Goal: Task Accomplishment & Management: Complete application form

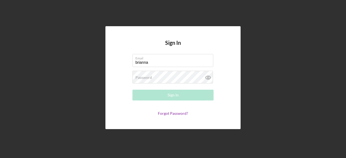
type input "[EMAIL_ADDRESS][DOMAIN_NAME]"
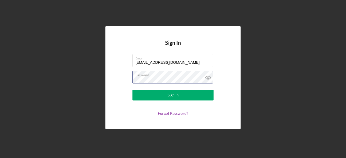
click at [132, 90] on button "Sign In" at bounding box center [172, 95] width 81 height 11
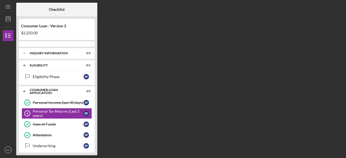
scroll to position [12, 0]
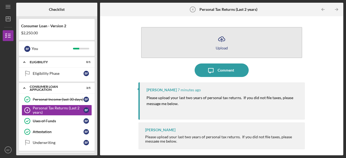
click at [207, 41] on button "Icon/Upload Upload" at bounding box center [221, 42] width 161 height 31
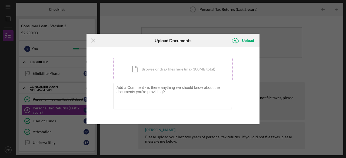
click at [171, 63] on div "Icon/Document Browse or drag files here (max 100MB total) Tap to choose files o…" at bounding box center [173, 69] width 119 height 22
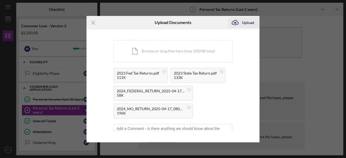
click at [240, 22] on icon "Icon/Upload" at bounding box center [235, 23] width 14 height 14
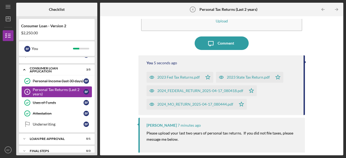
scroll to position [39, 0]
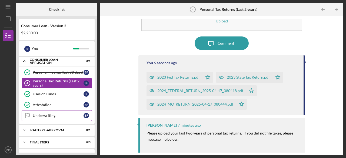
click at [45, 112] on link "Underwriting Underwriting B F" at bounding box center [57, 115] width 70 height 11
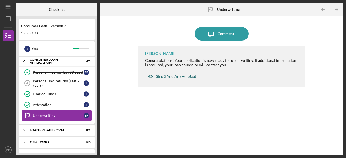
click at [179, 78] on div "Step 3 You Are Here!.pdf" at bounding box center [177, 76] width 42 height 4
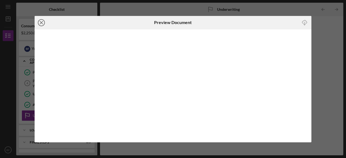
click at [46, 23] on icon "Icon/Close" at bounding box center [42, 23] width 14 height 14
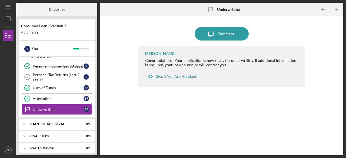
scroll to position [48, 0]
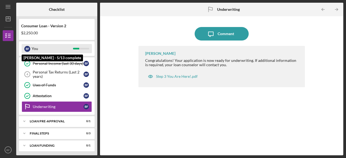
click at [58, 46] on div "You" at bounding box center [52, 48] width 41 height 9
click at [57, 49] on div "You" at bounding box center [52, 48] width 41 height 9
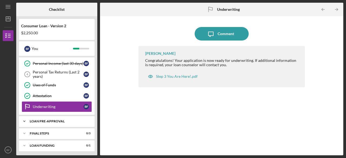
click at [43, 120] on div "Loan Pre-Approval" at bounding box center [59, 121] width 58 height 3
click at [50, 137] on div "Loan Pre-Approval Loan Pre-Approval B F" at bounding box center [57, 134] width 76 height 14
click at [46, 132] on div "Loan Pre-Approval" at bounding box center [58, 133] width 51 height 4
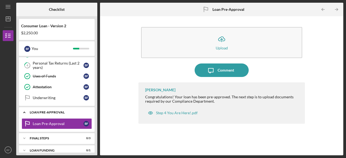
scroll to position [62, 0]
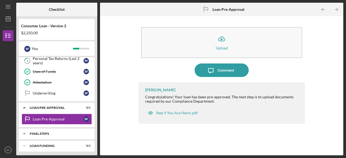
click at [49, 132] on div "FINAL STEPS" at bounding box center [59, 133] width 58 height 3
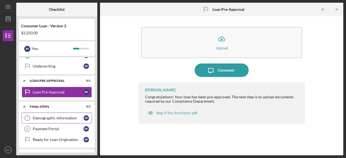
click at [48, 121] on link "Demographic Information 7 Demographic Information B F" at bounding box center [57, 118] width 70 height 11
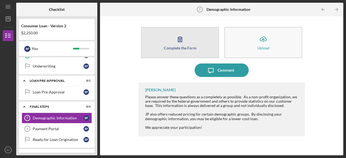
click at [170, 51] on button "Complete the Form Form" at bounding box center [180, 42] width 78 height 31
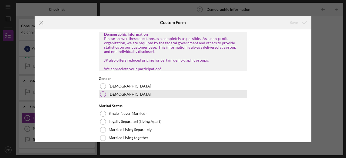
click at [104, 97] on div at bounding box center [103, 94] width 6 height 6
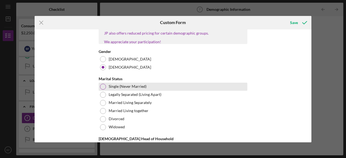
click at [104, 90] on div at bounding box center [103, 87] width 6 height 6
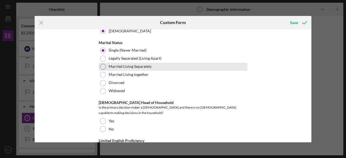
scroll to position [81, 0]
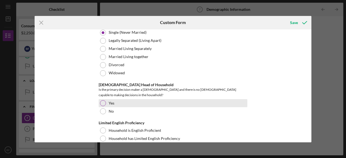
click at [103, 101] on div at bounding box center [103, 103] width 6 height 6
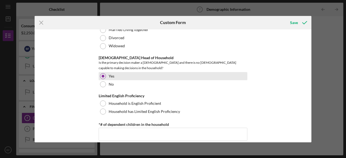
click at [103, 101] on div at bounding box center [103, 104] width 6 height 6
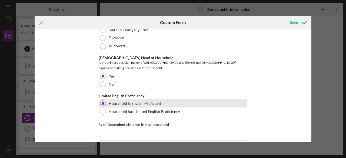
scroll to position [135, 0]
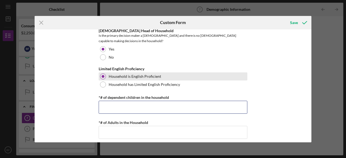
click at [103, 101] on input "*# of dependent children in the household" at bounding box center [173, 107] width 149 height 13
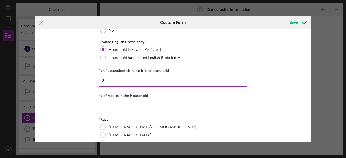
scroll to position [189, 0]
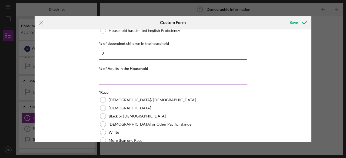
type input "0"
click at [104, 75] on input "*# of Adults in the Household" at bounding box center [173, 78] width 149 height 13
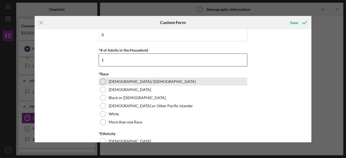
scroll to position [216, 0]
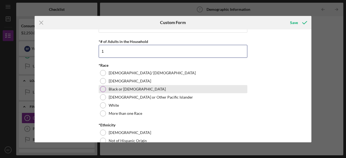
type input "1"
click at [102, 88] on div at bounding box center [103, 89] width 6 height 6
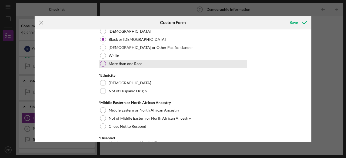
scroll to position [270, 0]
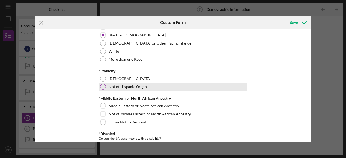
click at [102, 87] on div at bounding box center [103, 87] width 6 height 6
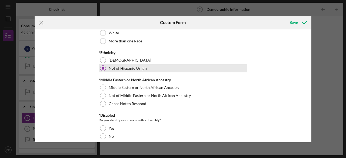
scroll to position [297, 0]
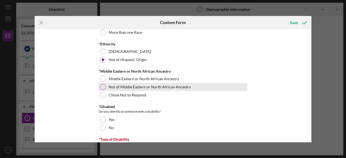
click at [103, 88] on div "Not of Middle Eastern or North African Ancestry" at bounding box center [173, 87] width 149 height 8
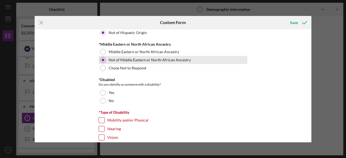
scroll to position [351, 0]
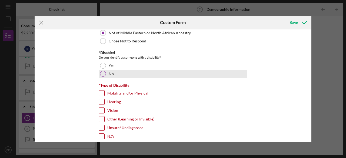
click at [101, 72] on div at bounding box center [103, 74] width 6 height 6
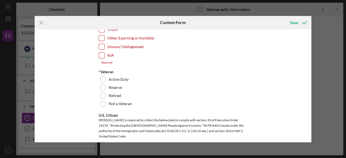
scroll to position [460, 0]
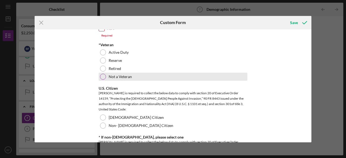
click at [102, 76] on div at bounding box center [103, 77] width 6 height 6
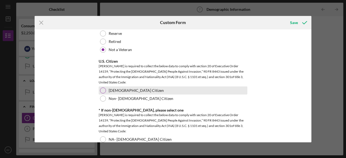
click at [103, 91] on div "[DEMOGRAPHIC_DATA] Citizen" at bounding box center [173, 91] width 149 height 8
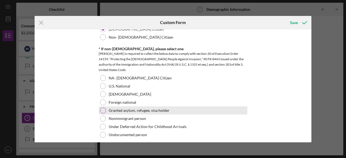
scroll to position [541, 0]
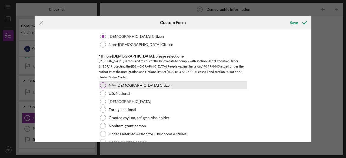
click at [104, 84] on div at bounding box center [103, 85] width 6 height 6
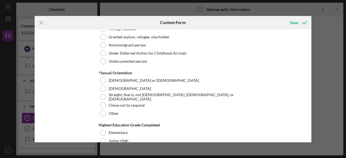
scroll to position [622, 0]
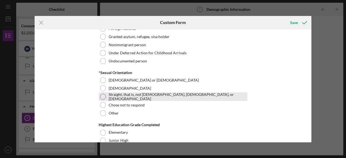
click at [109, 95] on label "Straight, that is, not [DEMOGRAPHIC_DATA], [DEMOGRAPHIC_DATA], or [DEMOGRAPHIC_…" at bounding box center [177, 96] width 137 height 9
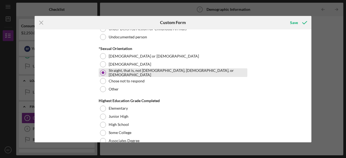
scroll to position [676, 0]
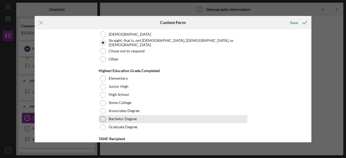
click at [118, 115] on div "Bachelor Degree" at bounding box center [173, 119] width 149 height 8
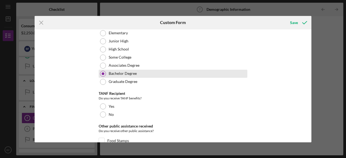
scroll to position [730, 0]
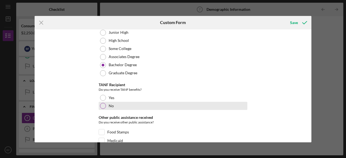
click at [109, 104] on label "No" at bounding box center [111, 106] width 5 height 4
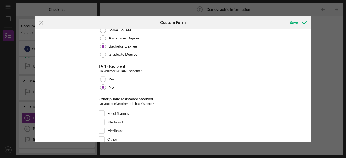
scroll to position [784, 0]
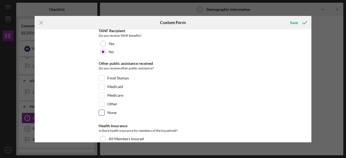
click at [112, 111] on div "None" at bounding box center [173, 114] width 149 height 9
click at [113, 110] on label "None" at bounding box center [111, 112] width 9 height 5
click at [104, 110] on input "None" at bounding box center [101, 112] width 5 height 5
checkbox input "true"
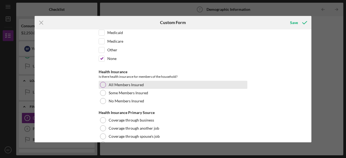
click at [102, 82] on div at bounding box center [103, 85] width 6 height 6
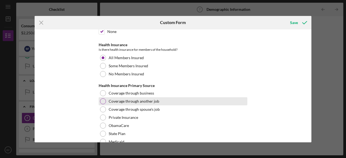
scroll to position [892, 0]
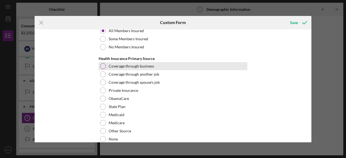
click at [103, 63] on div at bounding box center [103, 66] width 6 height 6
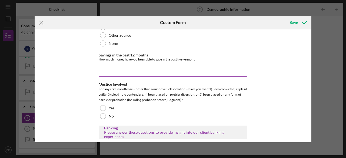
scroll to position [1000, 0]
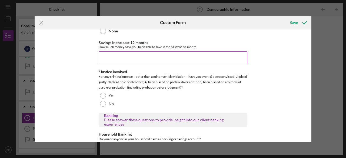
click at [116, 59] on input "Savings in the past 12 months" at bounding box center [173, 57] width 149 height 13
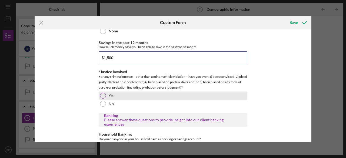
scroll to position [1027, 0]
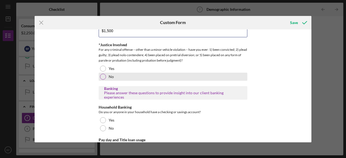
type input "$1,500"
click at [124, 74] on div "No" at bounding box center [173, 77] width 149 height 8
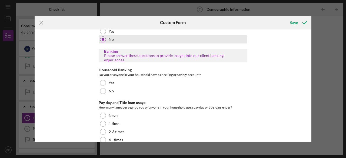
scroll to position [1070, 0]
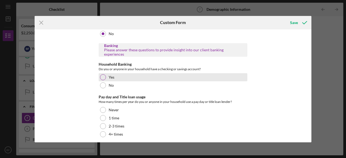
click at [124, 75] on div "Yes" at bounding box center [173, 77] width 149 height 8
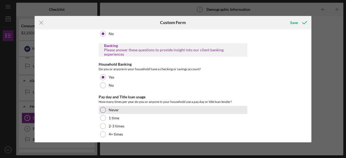
click at [114, 108] on label "Never" at bounding box center [114, 110] width 10 height 4
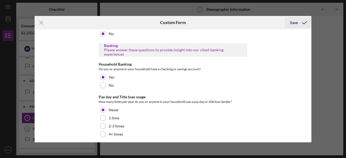
click at [297, 24] on div "Save" at bounding box center [294, 22] width 8 height 11
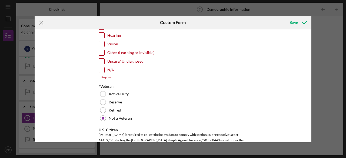
scroll to position [404, 0]
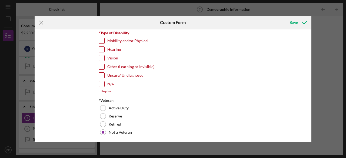
click at [102, 82] on input "N/A" at bounding box center [101, 83] width 5 height 5
checkbox input "true"
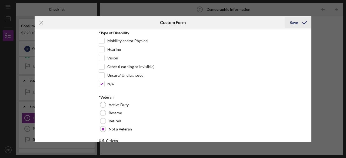
click at [296, 24] on div "Save" at bounding box center [294, 22] width 8 height 11
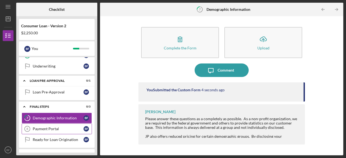
click at [67, 127] on div "Payment Portal" at bounding box center [58, 129] width 51 height 4
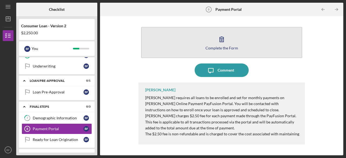
click at [202, 49] on button "Complete the Form Form" at bounding box center [221, 42] width 161 height 31
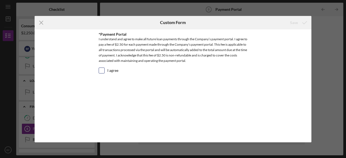
click at [100, 72] on input "I agree" at bounding box center [101, 70] width 5 height 5
checkbox input "true"
click at [304, 25] on icon "submit" at bounding box center [305, 23] width 14 height 14
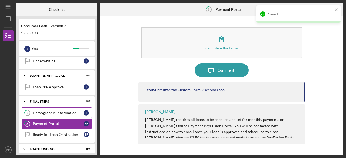
scroll to position [97, 0]
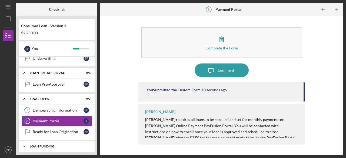
click at [50, 141] on div "Icon/Expander Loan Funding 0 / 1" at bounding box center [57, 146] width 76 height 11
click at [48, 146] on div "Icon/Expander Loan Funding 0 / 1" at bounding box center [57, 146] width 76 height 11
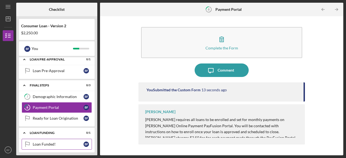
click at [48, 142] on div "Loan Funded!" at bounding box center [58, 144] width 51 height 4
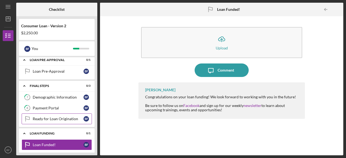
scroll to position [110, 0]
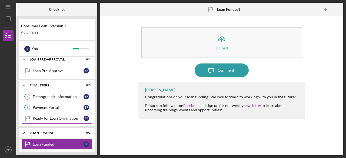
click at [59, 118] on div "Ready for Loan Origination" at bounding box center [58, 118] width 51 height 4
